Goal: Information Seeking & Learning: Learn about a topic

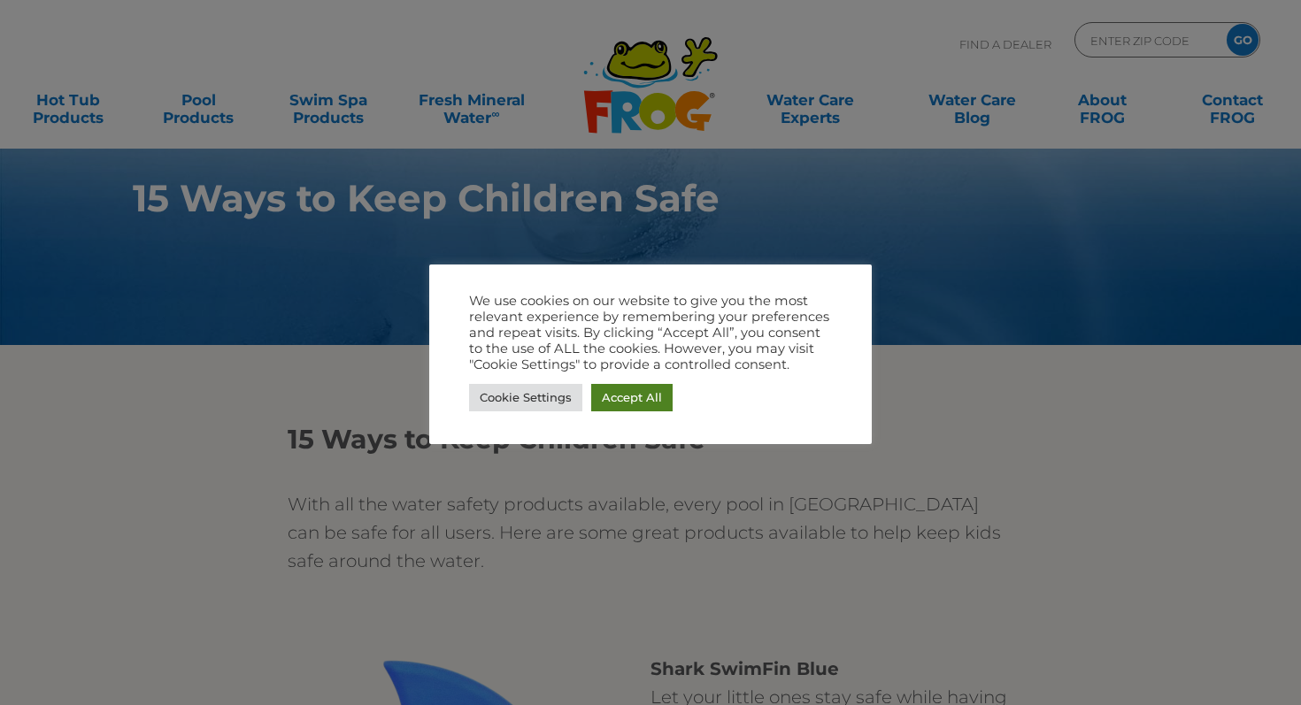
click at [639, 410] on link "Accept All" at bounding box center [631, 397] width 81 height 27
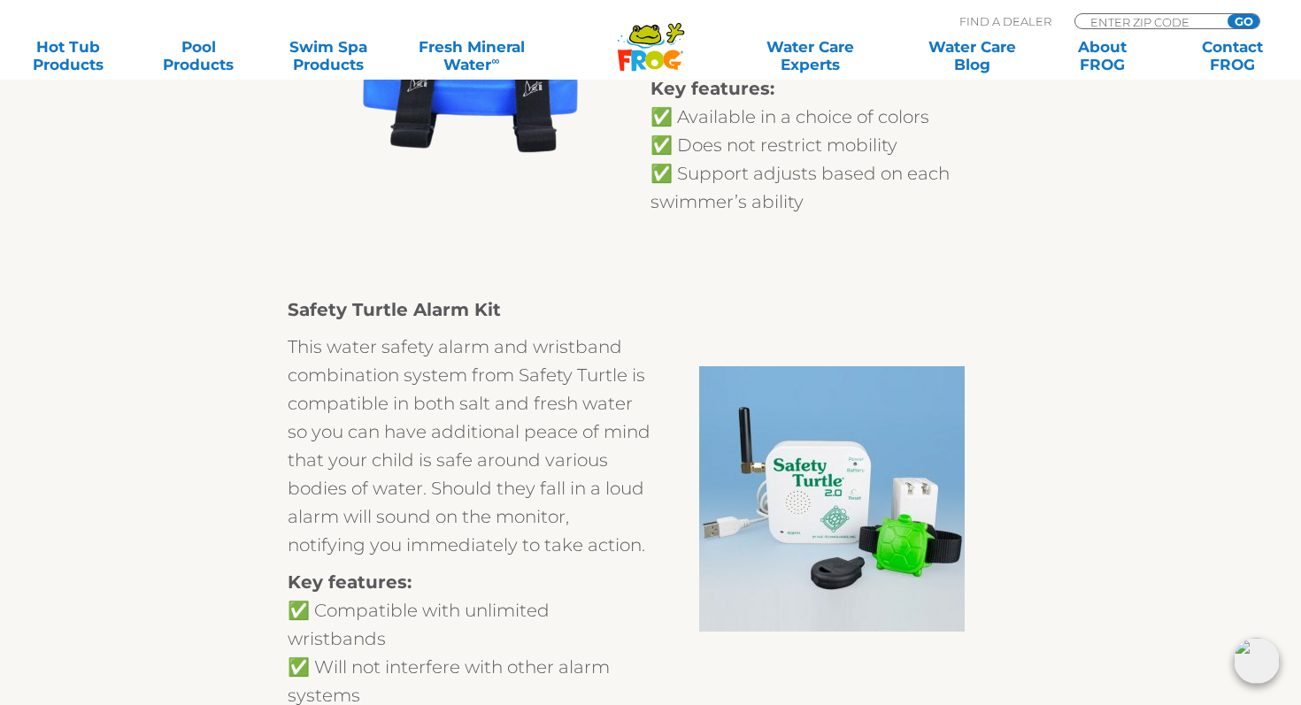
scroll to position [895, 0]
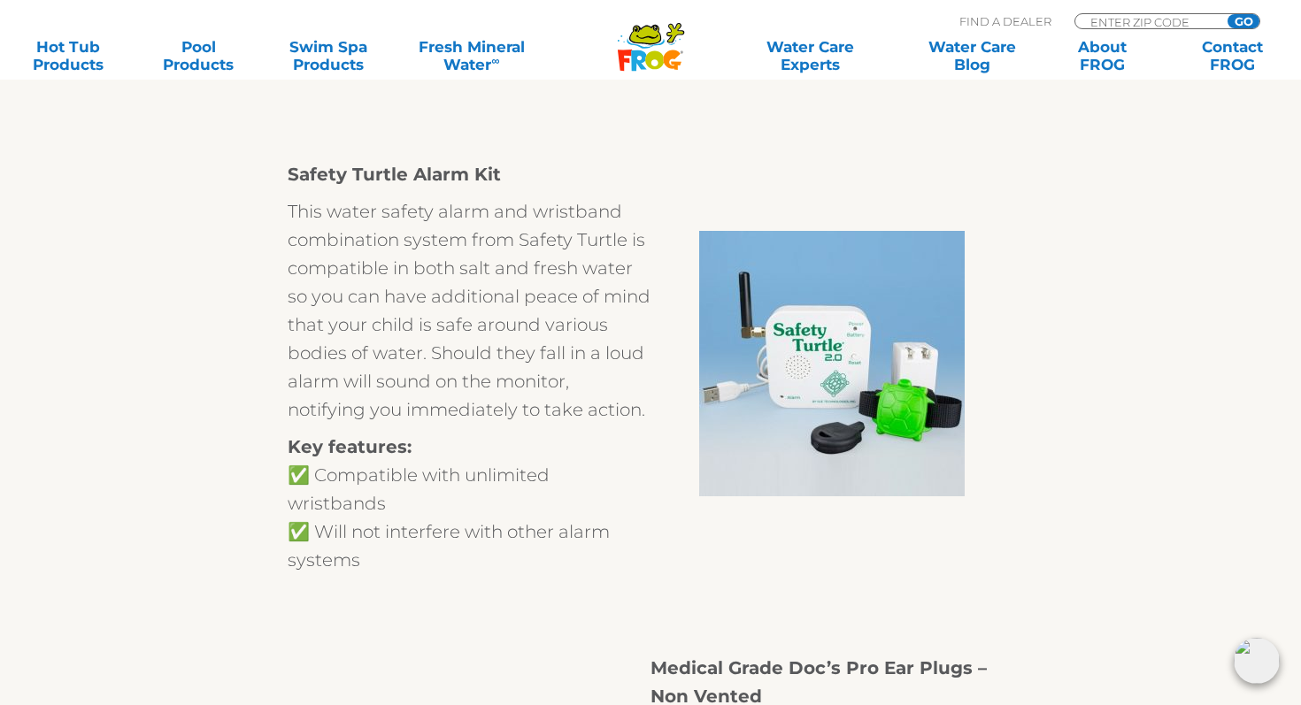
click at [438, 177] on strong "Safety Turtle Alarm Kit" at bounding box center [394, 174] width 213 height 21
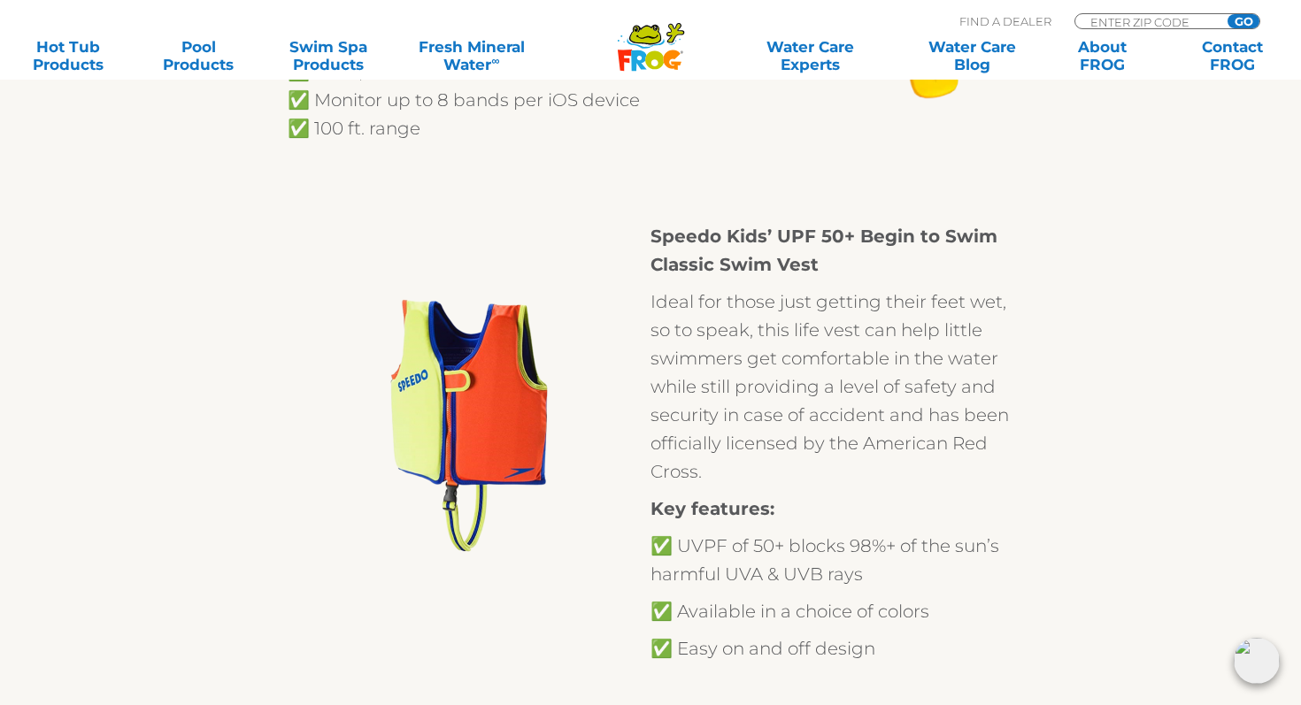
scroll to position [6380, 0]
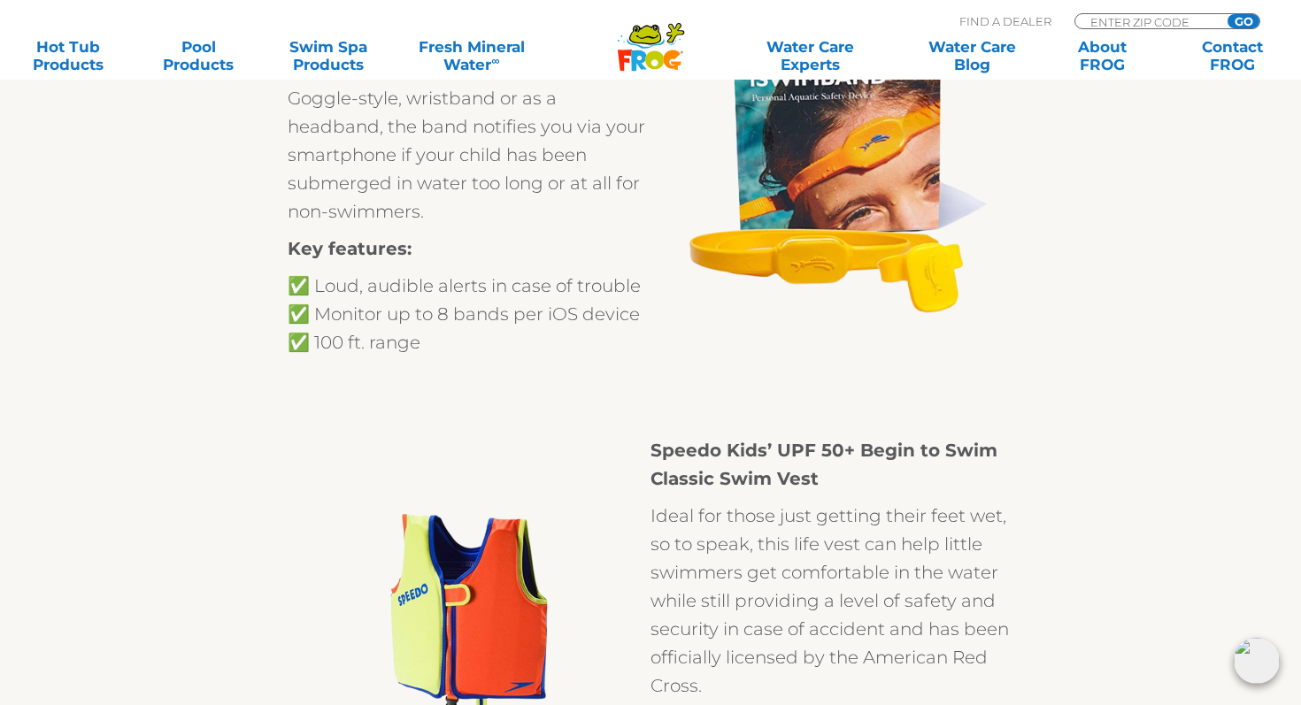
click at [764, 440] on strong "Speedo Kids’ UPF 50+ Begin to Swim Classic Swim Vest" at bounding box center [823, 465] width 347 height 50
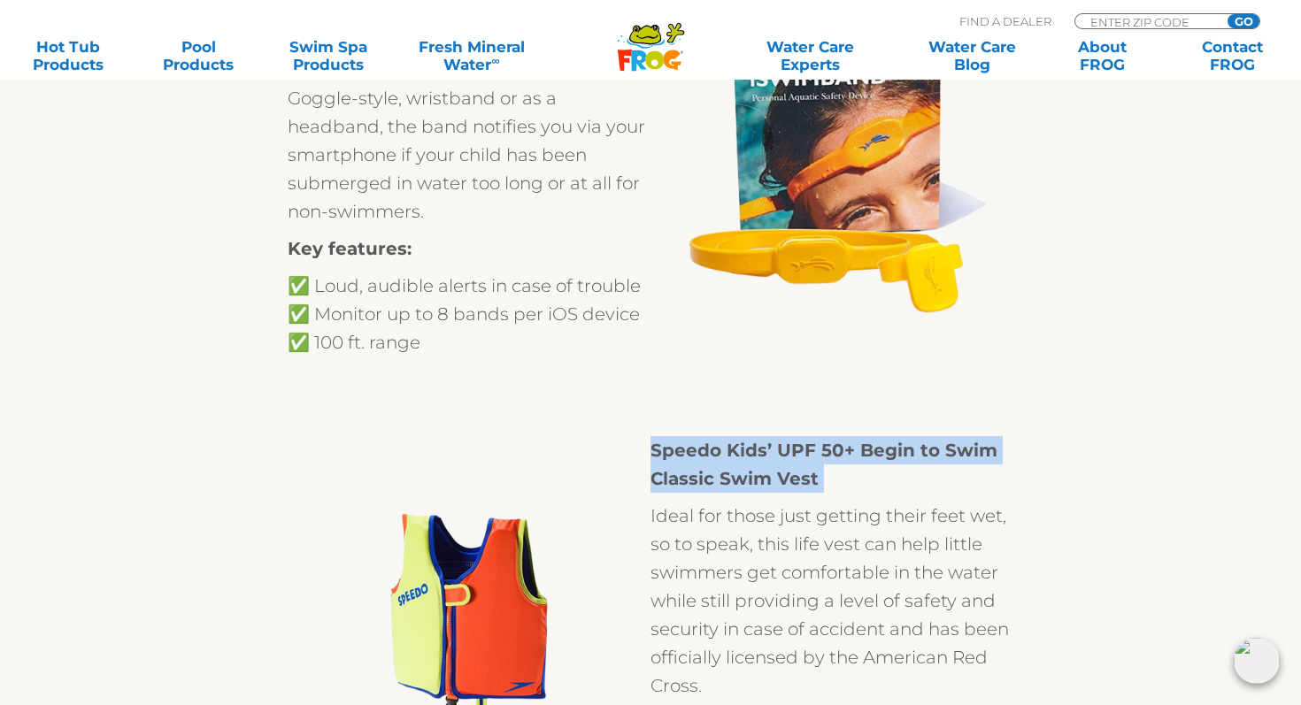
click at [764, 440] on strong "Speedo Kids’ UPF 50+ Begin to Swim Classic Swim Vest" at bounding box center [823, 465] width 347 height 50
